Goal: Task Accomplishment & Management: Manage account settings

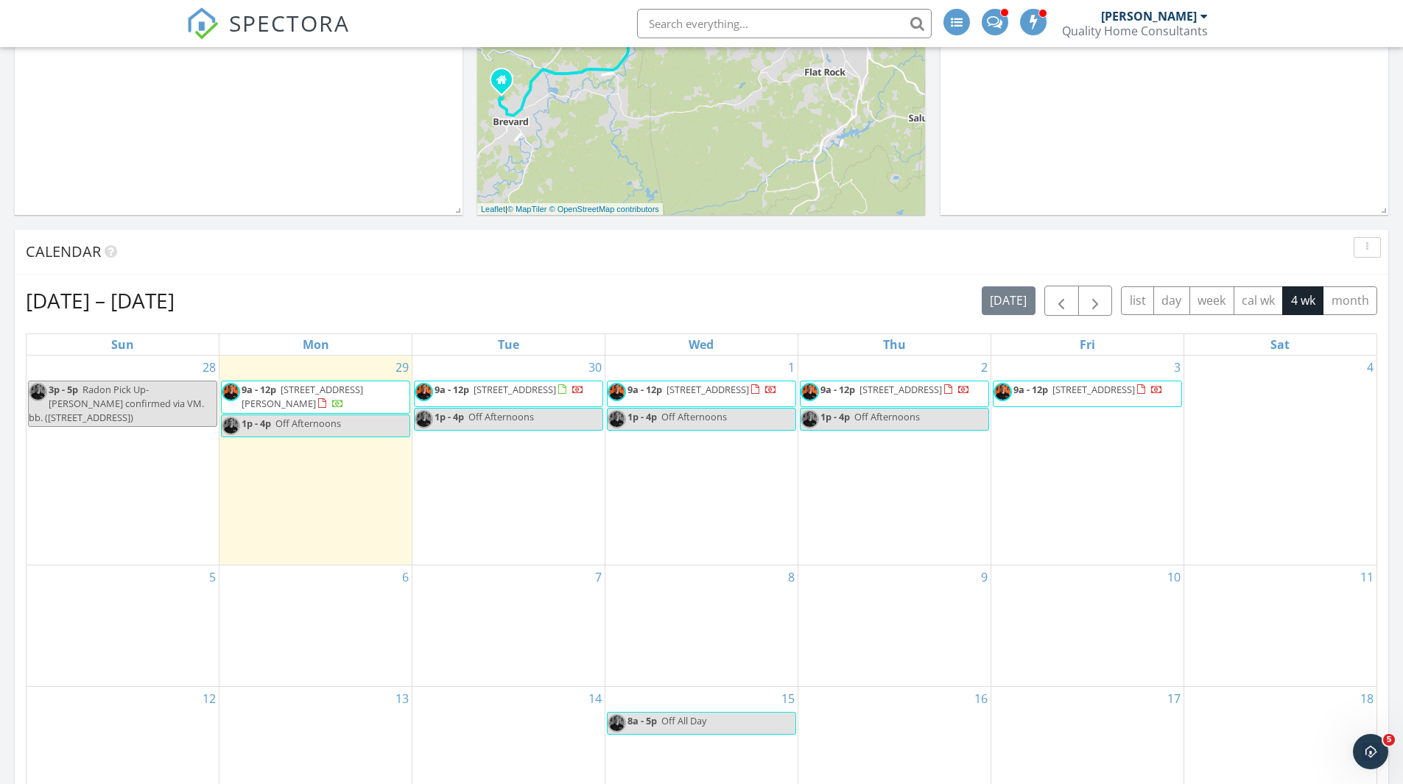
scroll to position [368, 0]
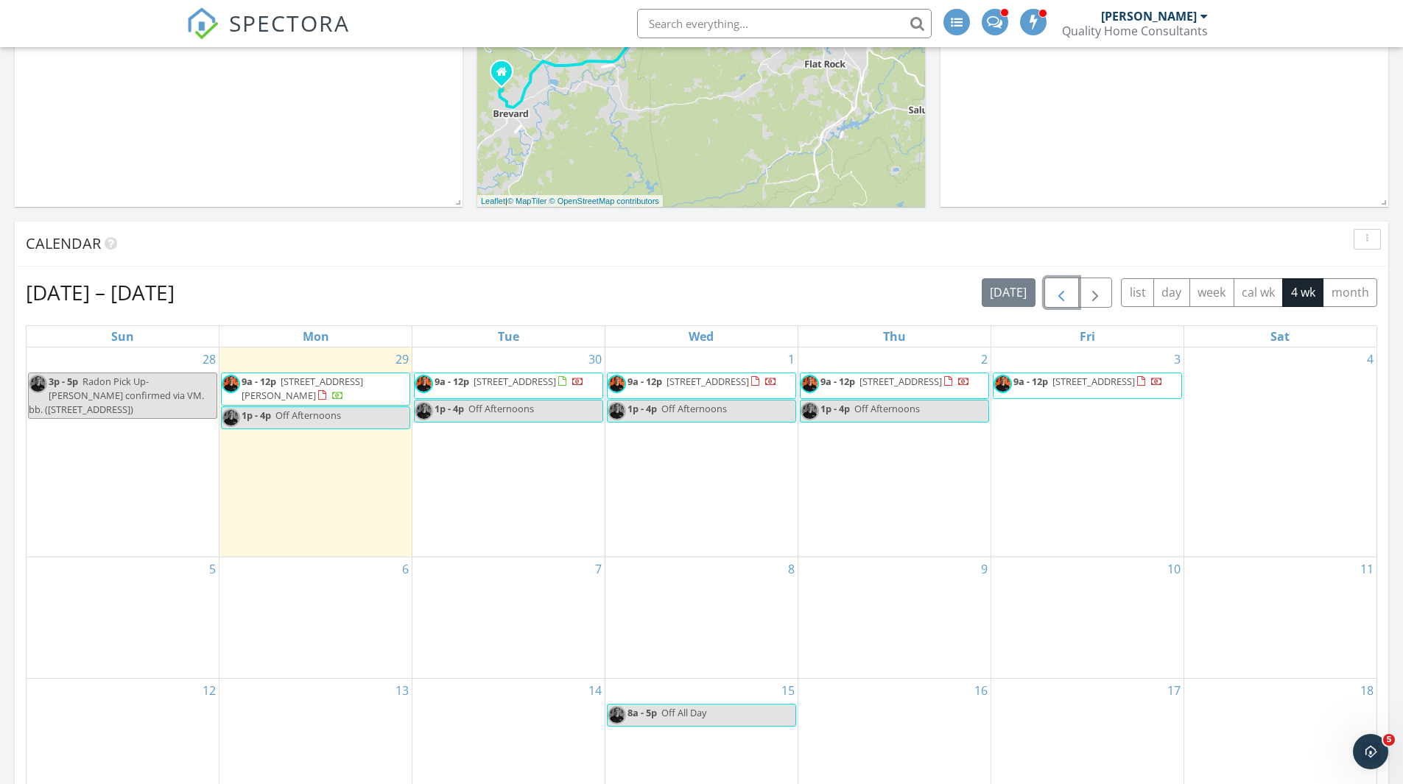
drag, startPoint x: 1068, startPoint y: 290, endPoint x: 1030, endPoint y: 346, distance: 67.4
click at [1068, 290] on span "button" at bounding box center [1062, 293] width 18 height 18
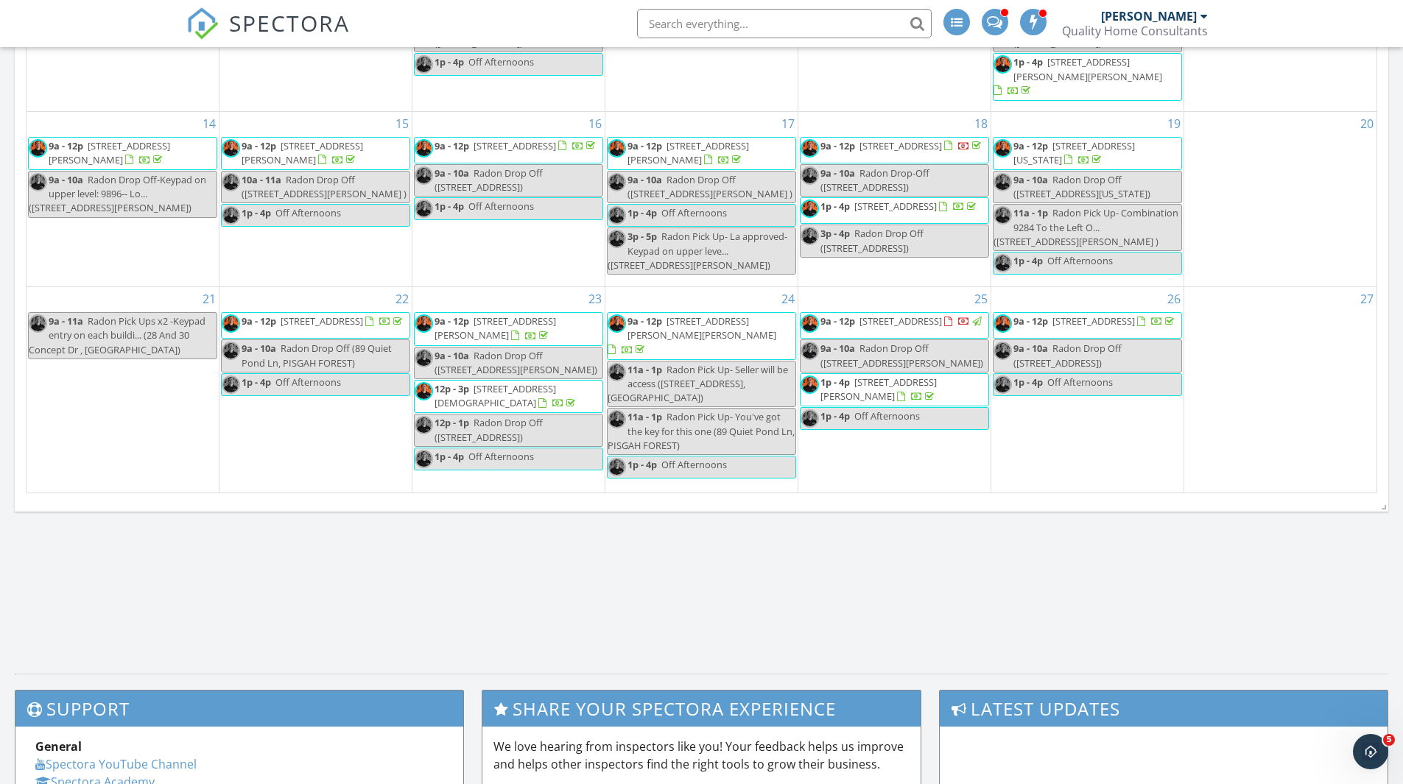
scroll to position [810, 0]
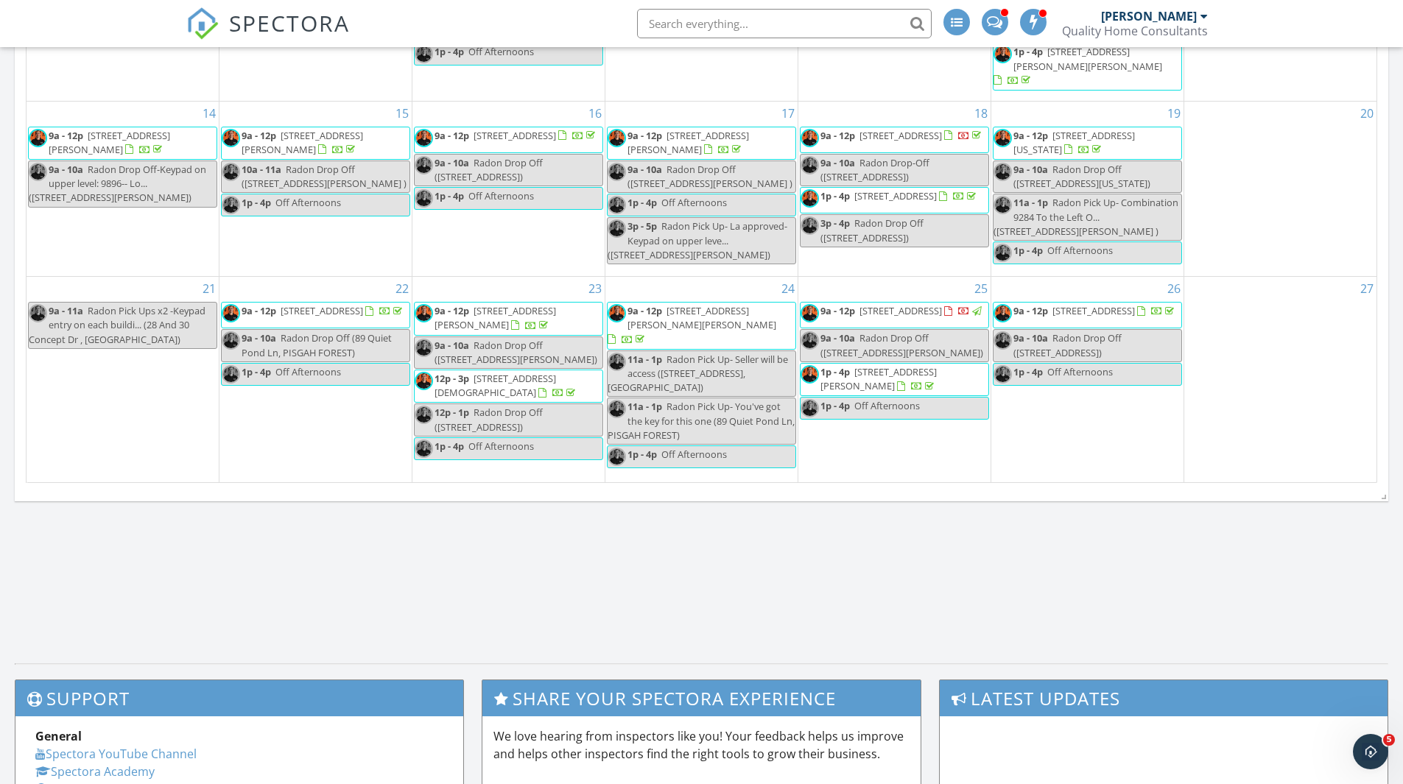
click at [482, 388] on span "12p - 3p 181 Surry Ln , Hendersonville 28791" at bounding box center [509, 386] width 188 height 29
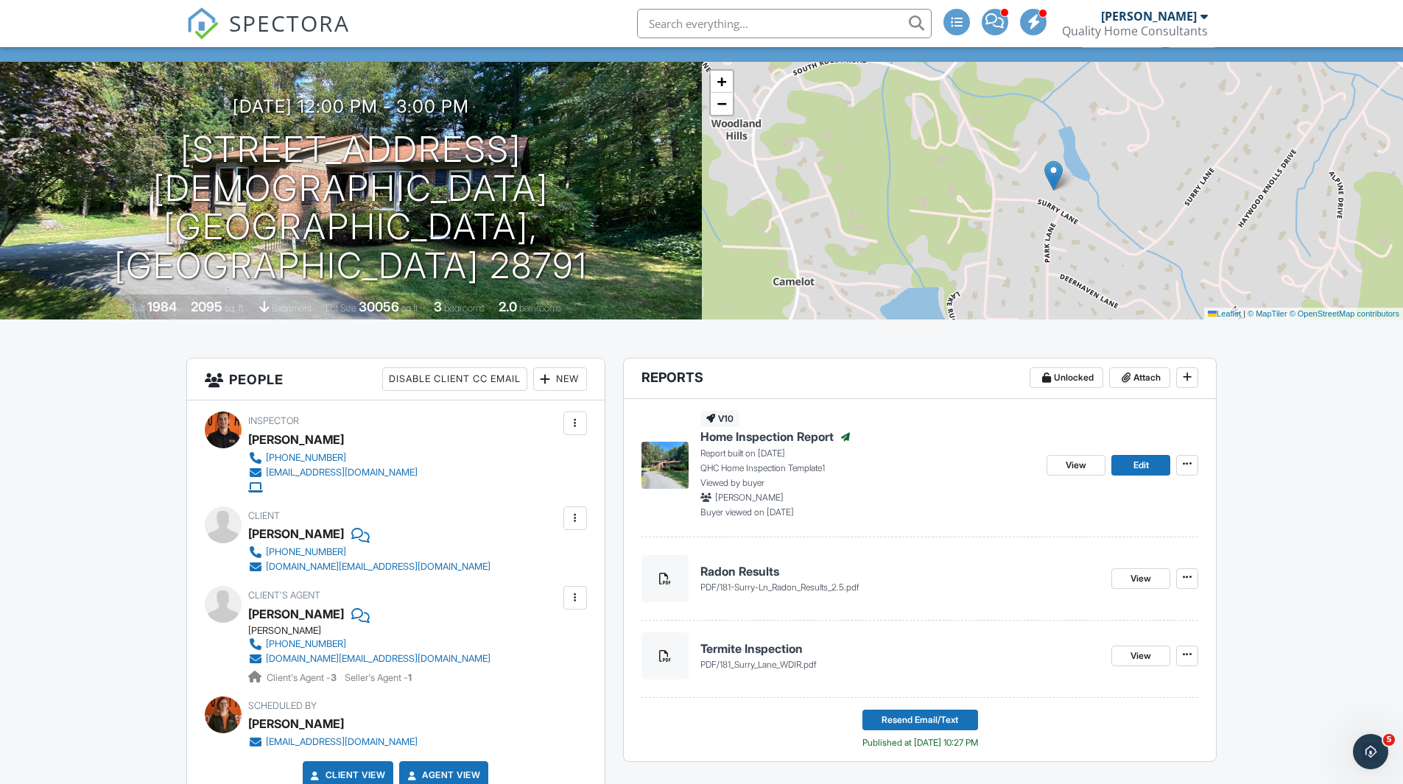
click at [802, 434] on span "Home Inspection Report" at bounding box center [766, 437] width 133 height 16
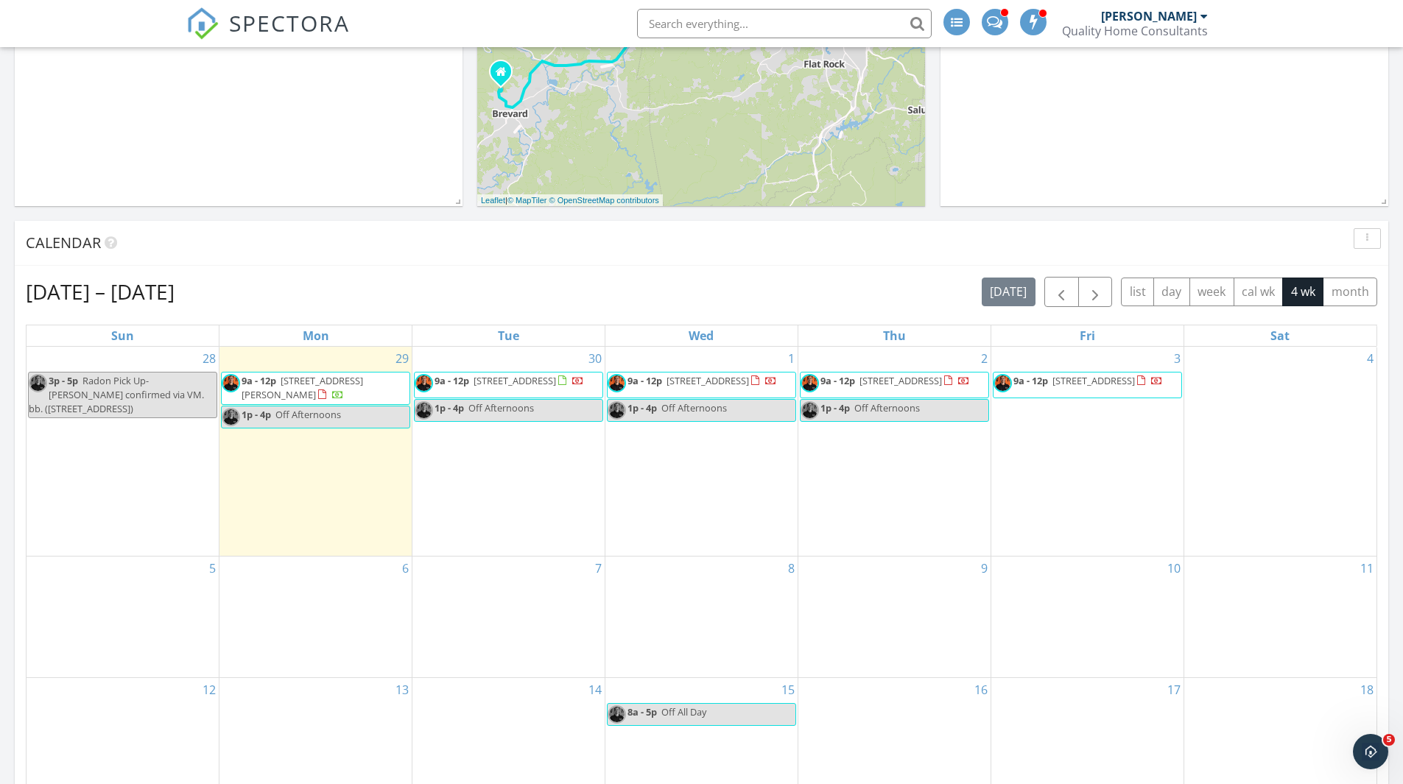
scroll to position [368, 0]
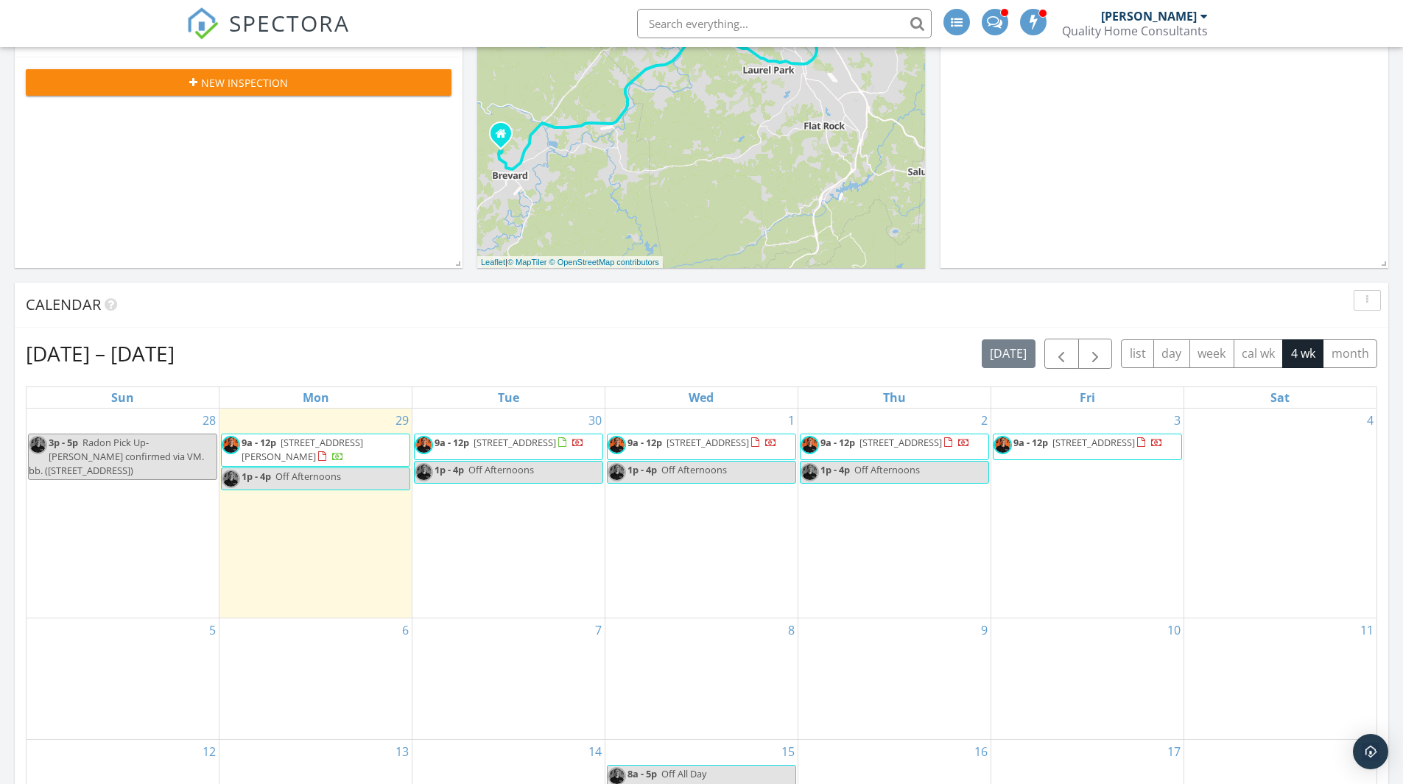
scroll to position [7, 7]
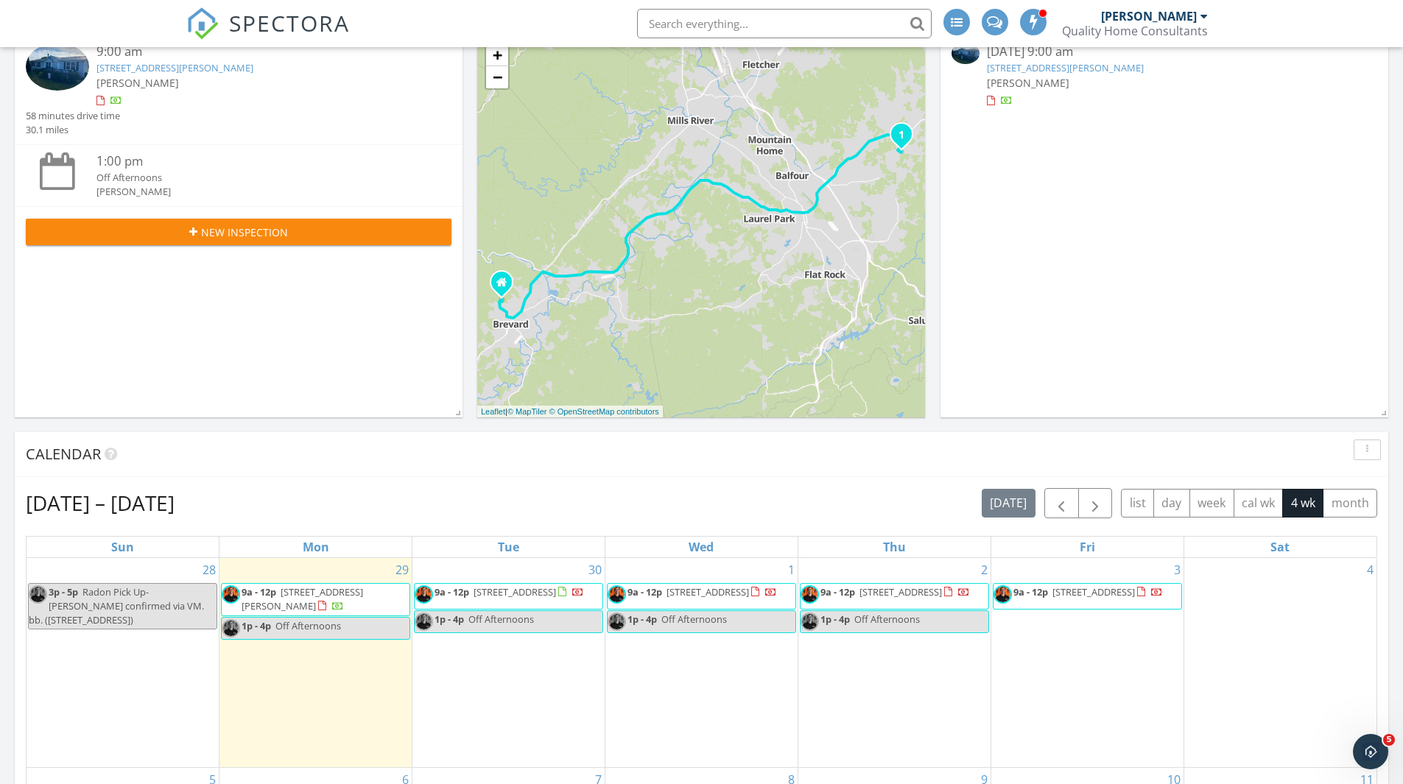
scroll to position [381, 0]
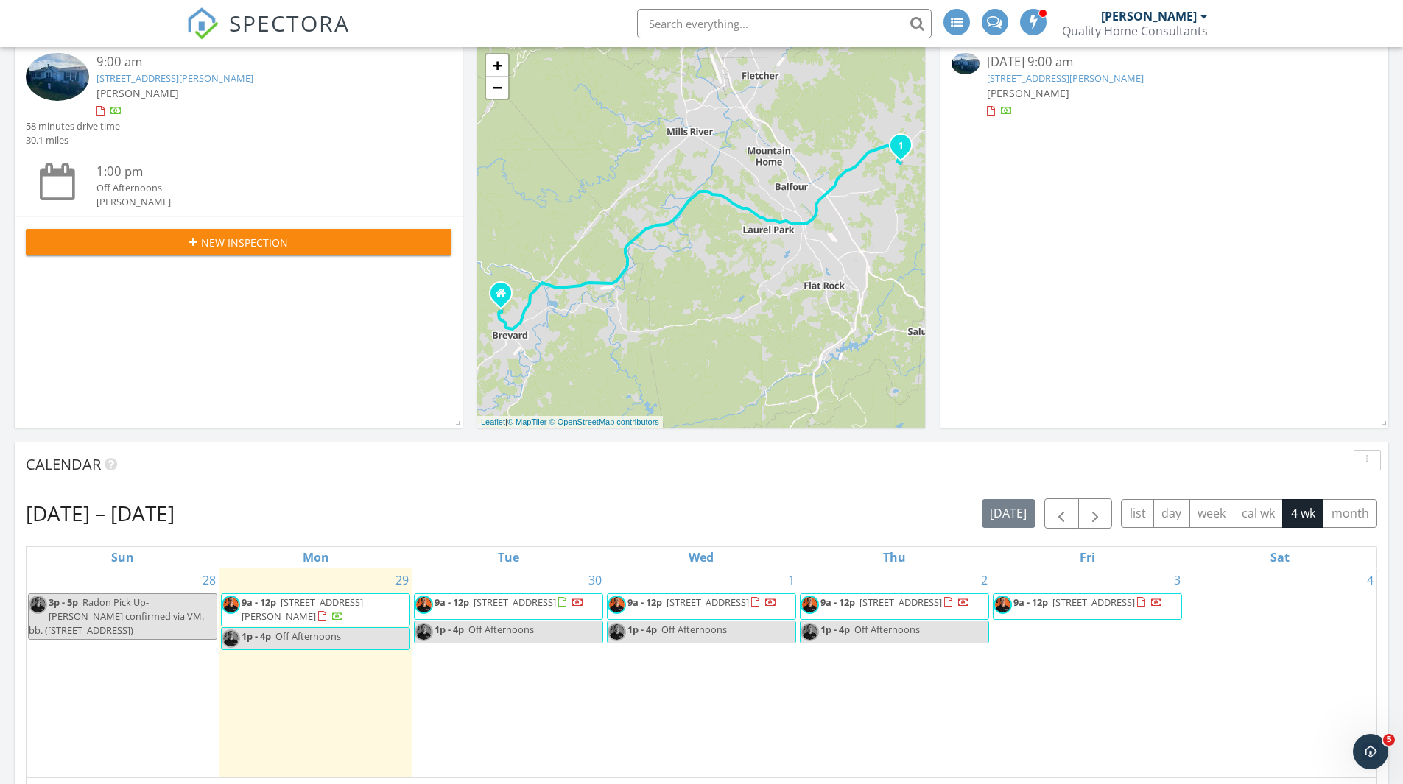
scroll to position [589, 0]
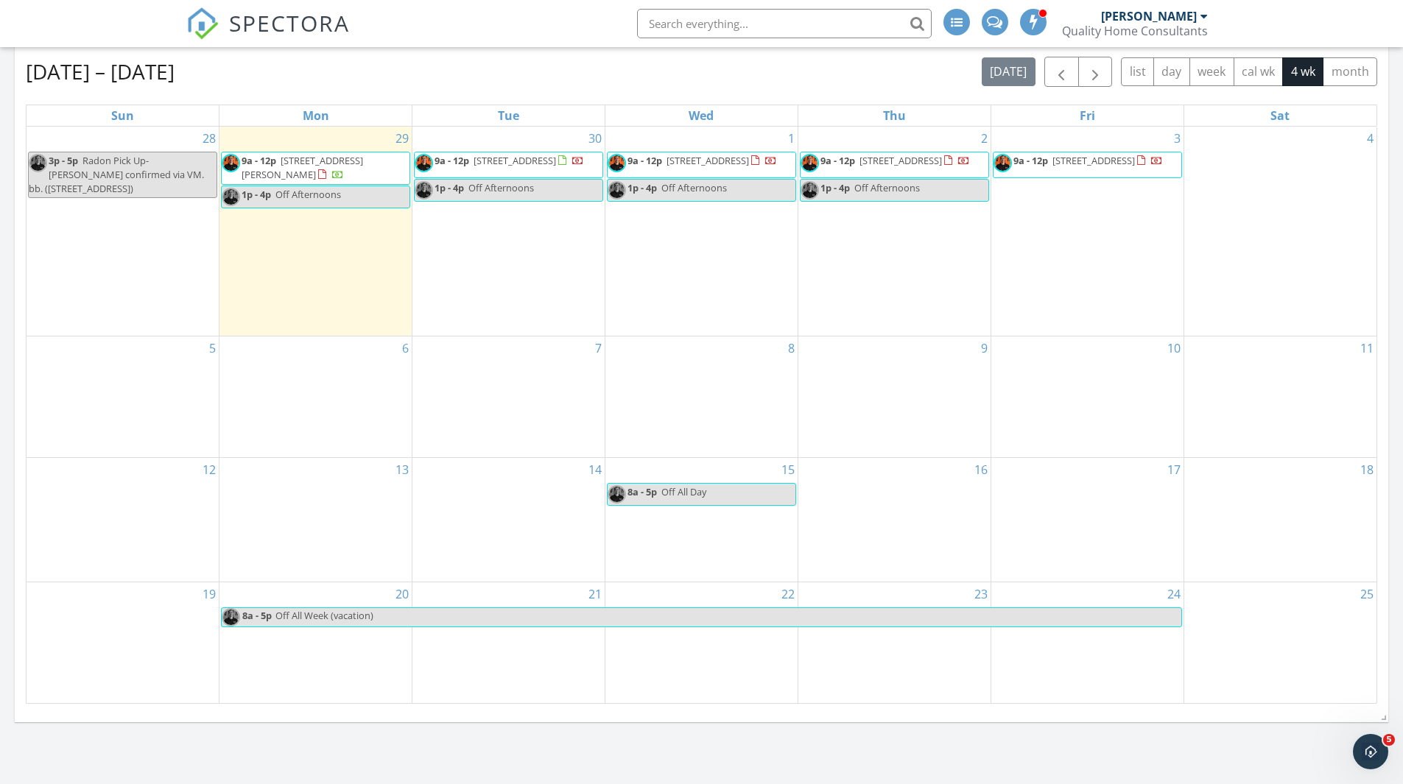
click at [383, 170] on span "9a - 12p 246 Lamonda Dr, Hendersonville 28792" at bounding box center [316, 168] width 188 height 29
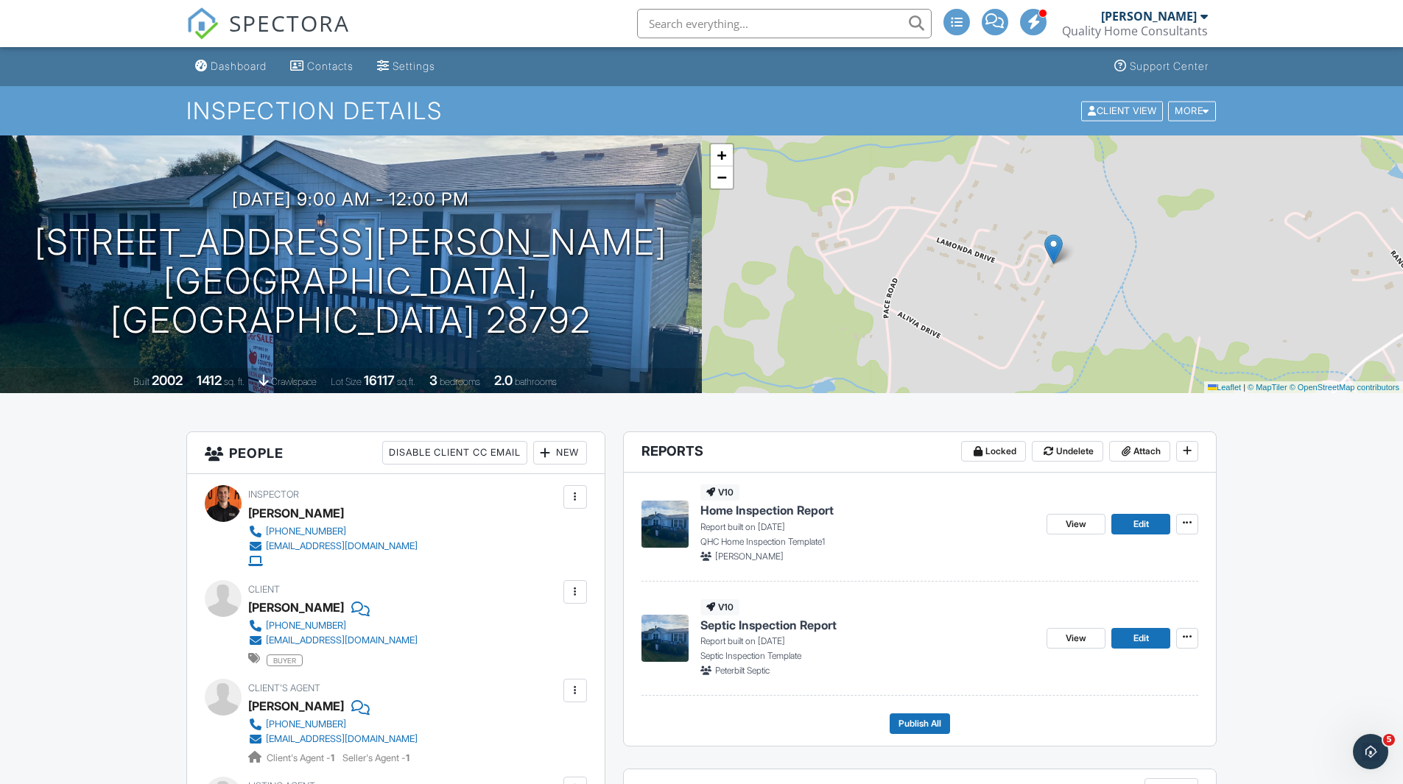
click at [804, 509] on span "Home Inspection Report" at bounding box center [766, 510] width 133 height 16
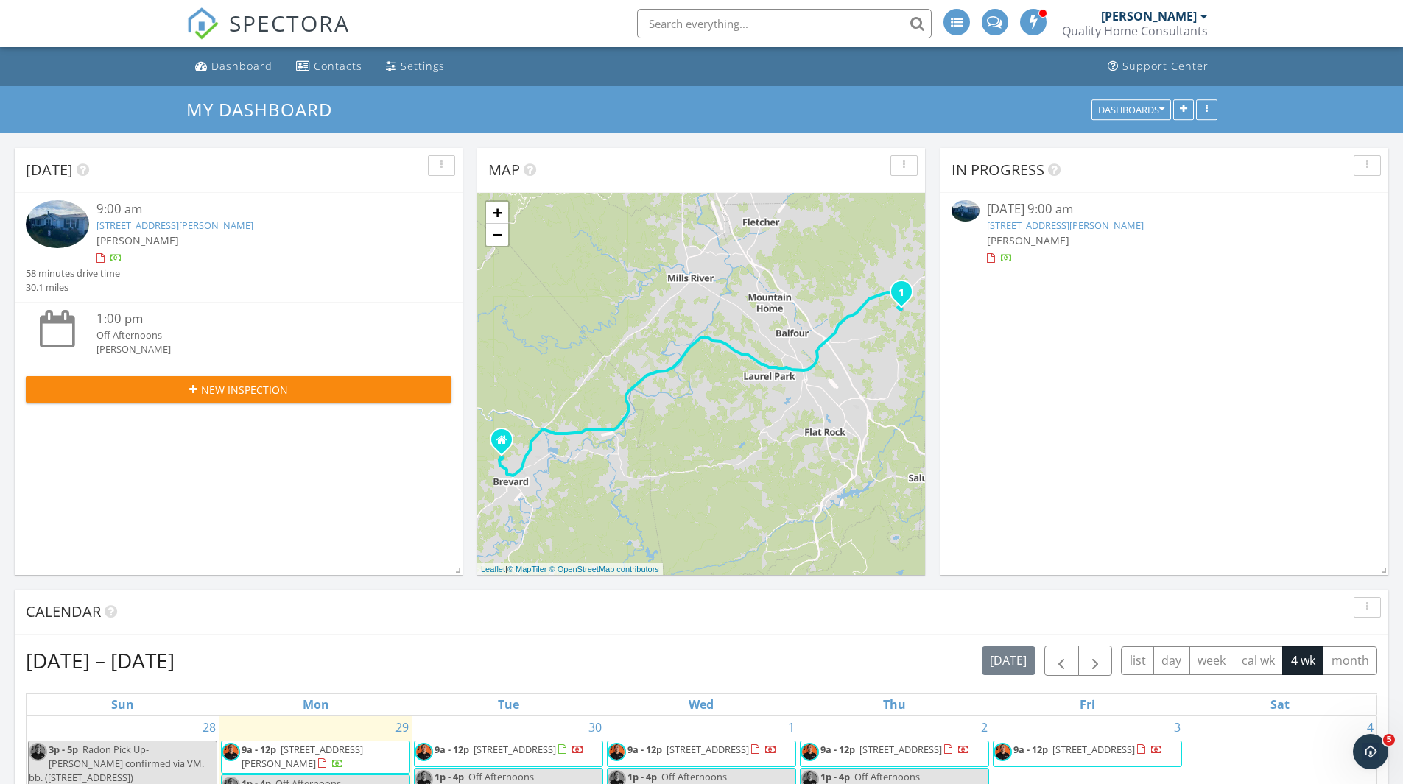
click at [228, 224] on link "246 Lamonda Dr, Hendersonville, NC 28792" at bounding box center [174, 225] width 157 height 13
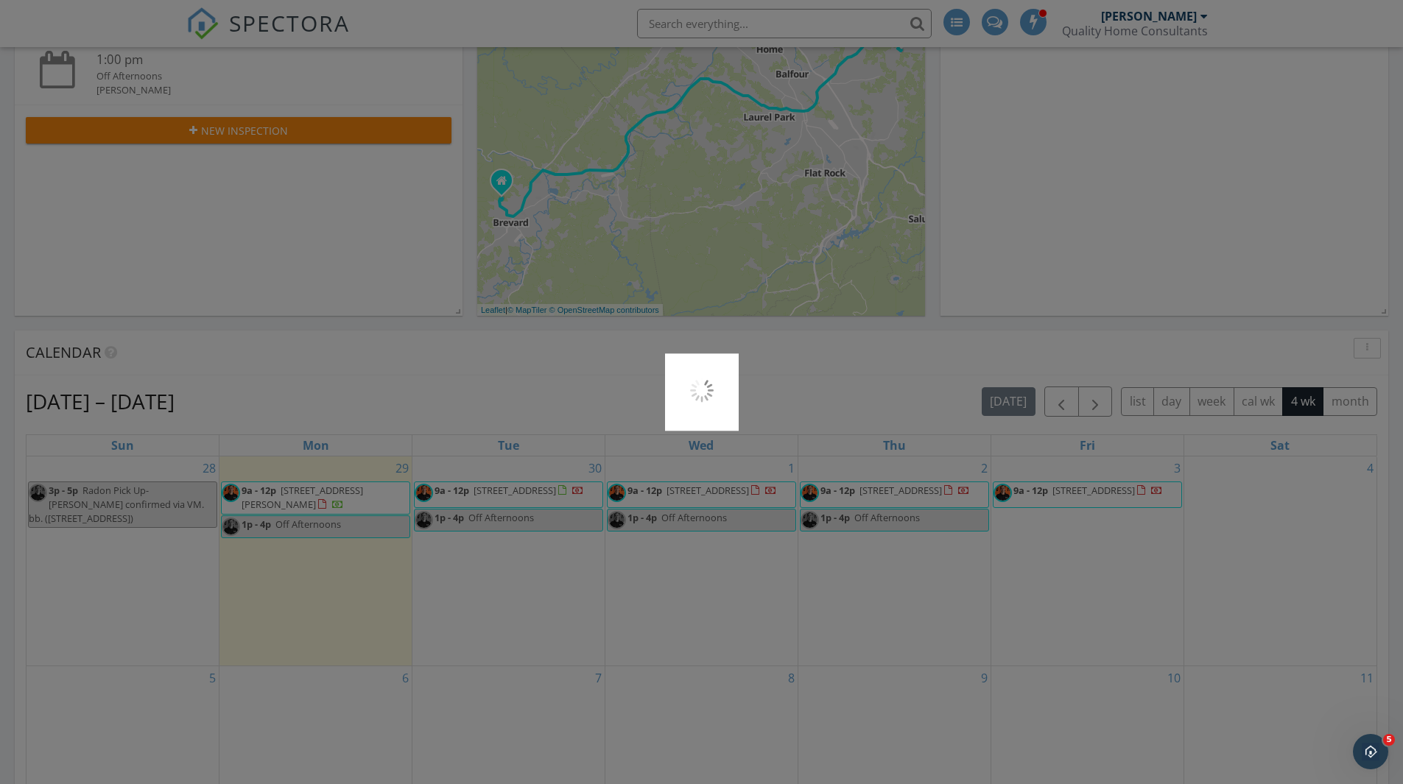
scroll to position [368, 0]
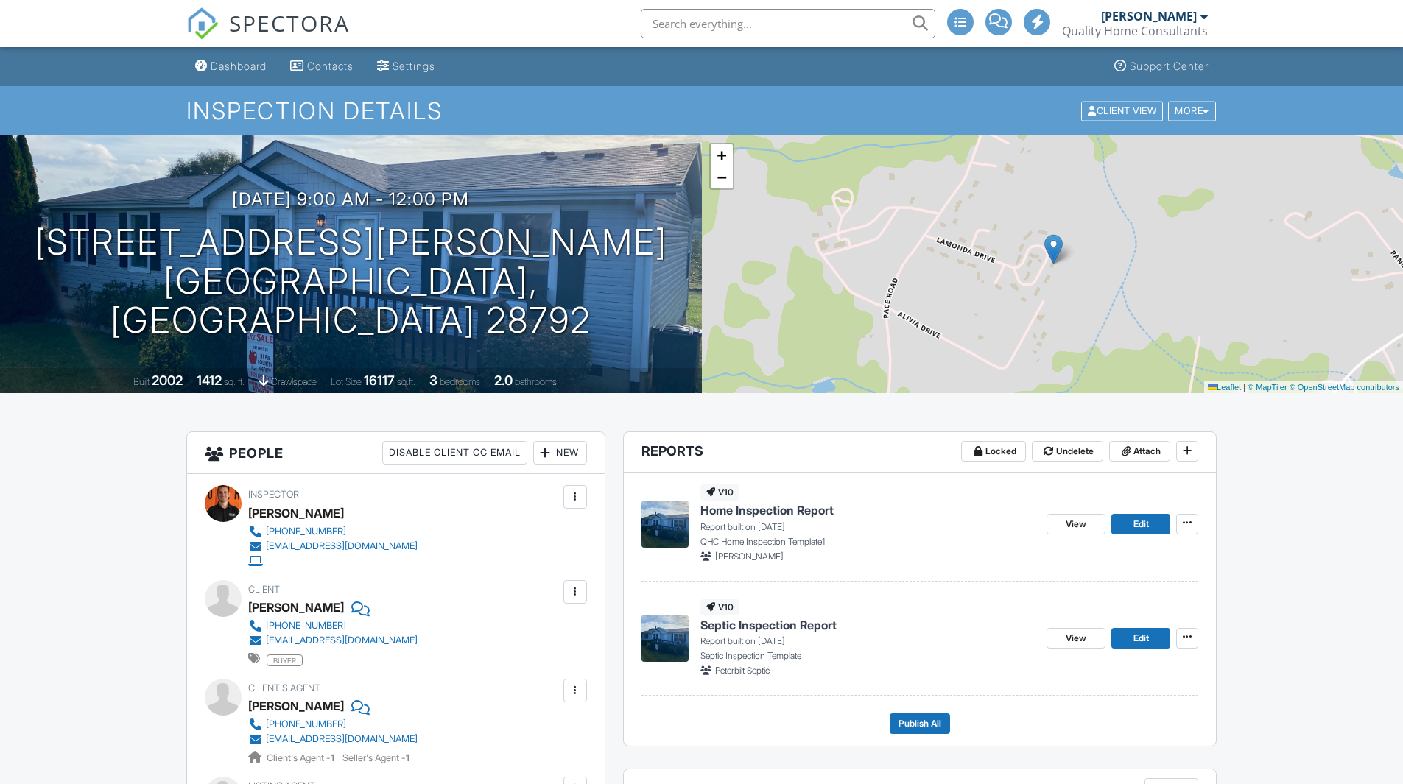
click at [818, 512] on span "Home Inspection Report" at bounding box center [766, 510] width 133 height 16
